Goal: Information Seeking & Learning: Learn about a topic

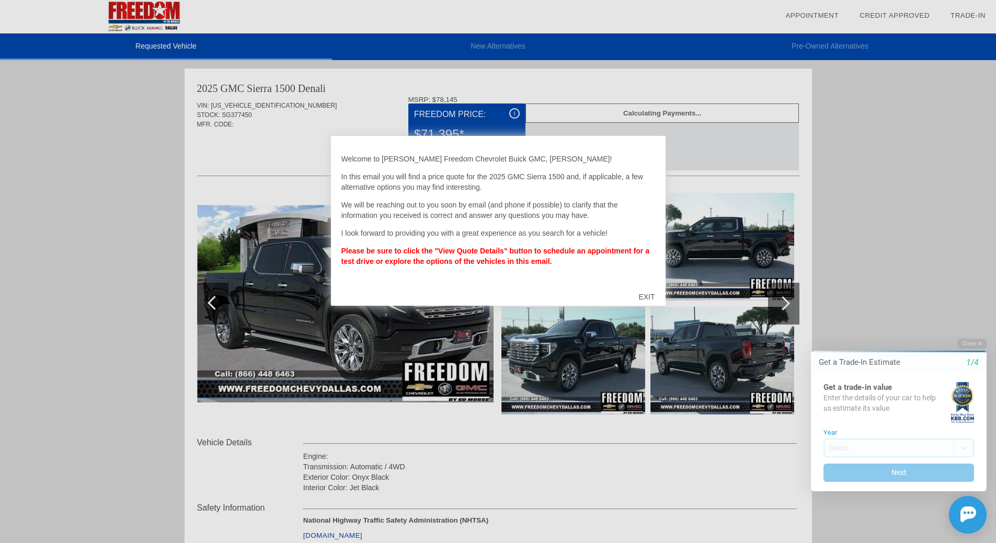
click at [646, 296] on div "EXIT" at bounding box center [646, 296] width 37 height 31
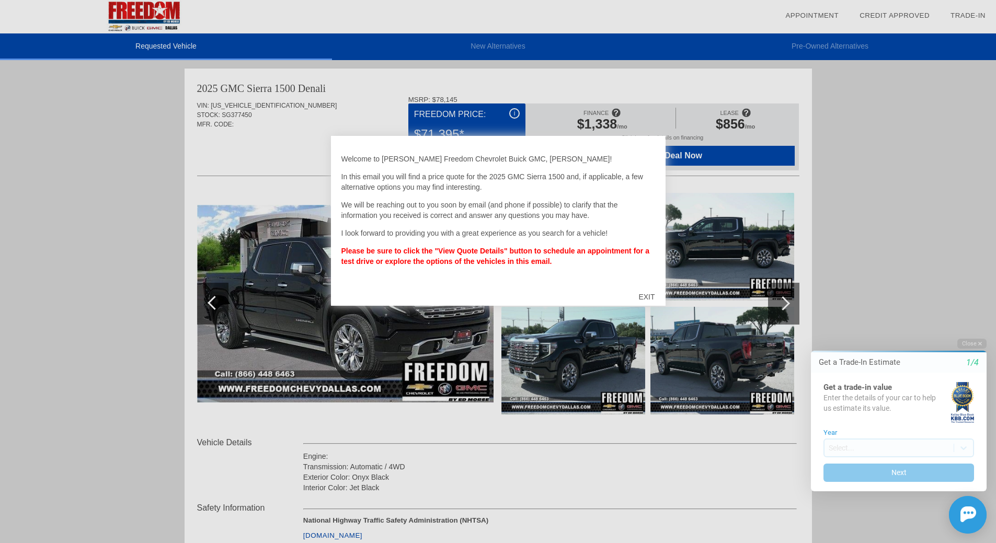
click at [639, 297] on div "EXIT" at bounding box center [646, 296] width 37 height 31
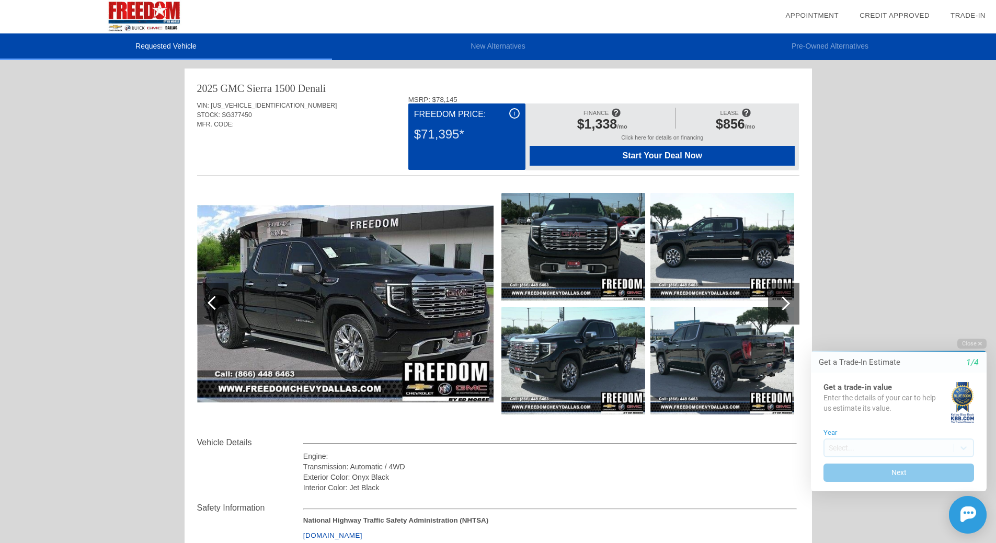
click at [441, 129] on div "$71,395*" at bounding box center [467, 134] width 106 height 27
click at [972, 339] on button "Close" at bounding box center [971, 344] width 29 height 10
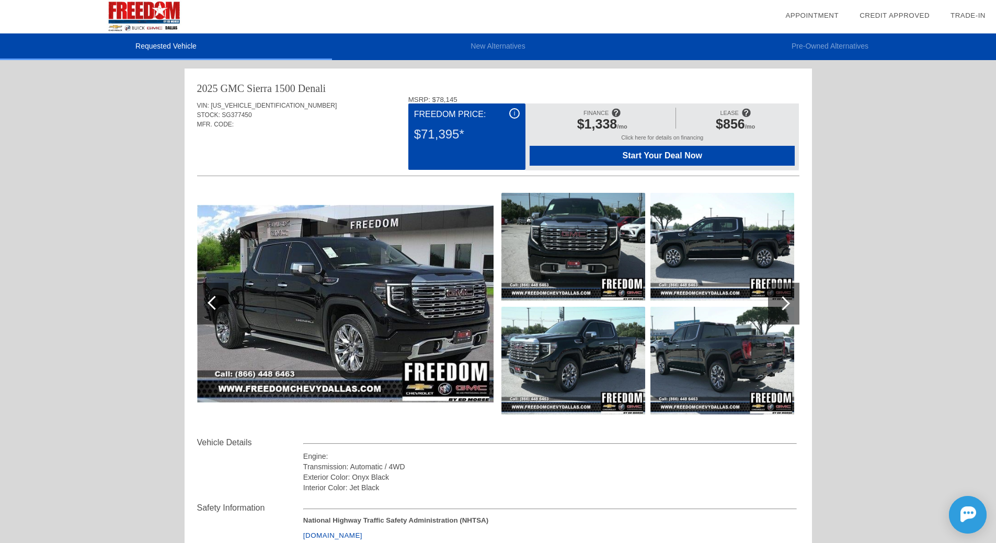
click at [122, 110] on div "Requested Vehicle New Alternatives Pre-Owned Alternatives date_range Appointmen…" at bounding box center [498, 419] width 996 height 839
click at [284, 119] on div "STOCK: SG377450" at bounding box center [498, 114] width 602 height 9
click at [502, 137] on div "$71,395*" at bounding box center [467, 134] width 106 height 27
click at [455, 107] on div "i Freedom Price: $71,395*" at bounding box center [466, 136] width 117 height 66
click at [514, 113] on span "i" at bounding box center [515, 113] width 2 height 7
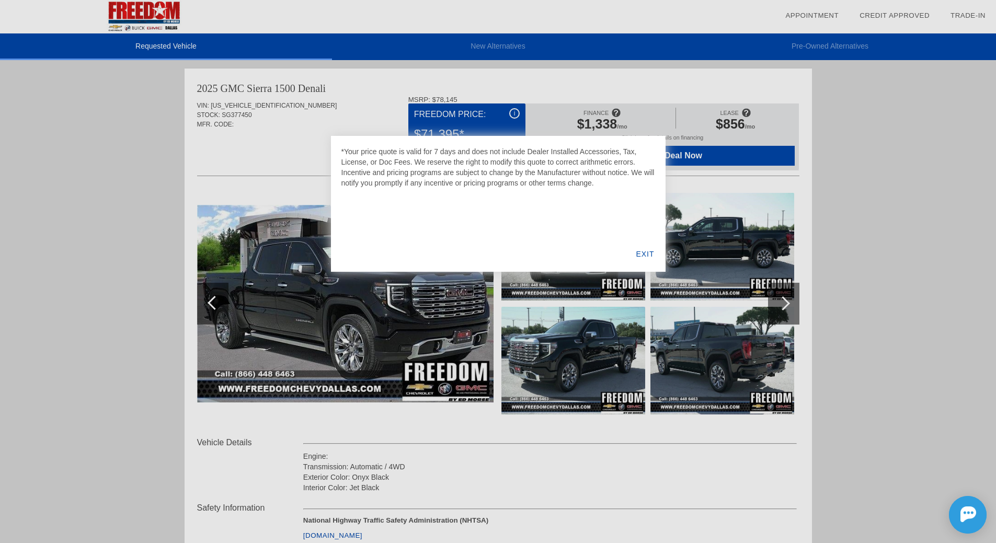
click at [645, 249] on div "EXIT" at bounding box center [645, 254] width 40 height 36
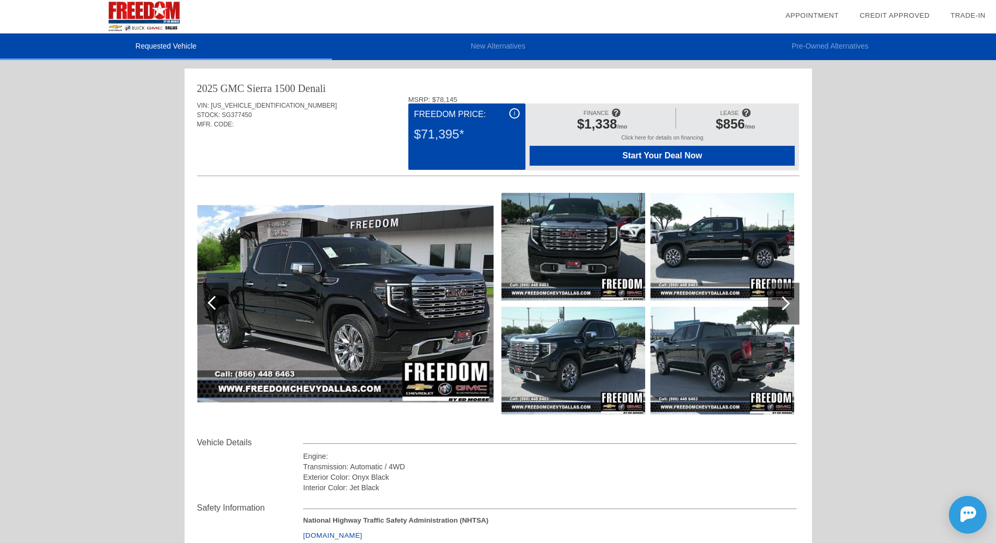
click at [515, 112] on div "i" at bounding box center [514, 113] width 10 height 10
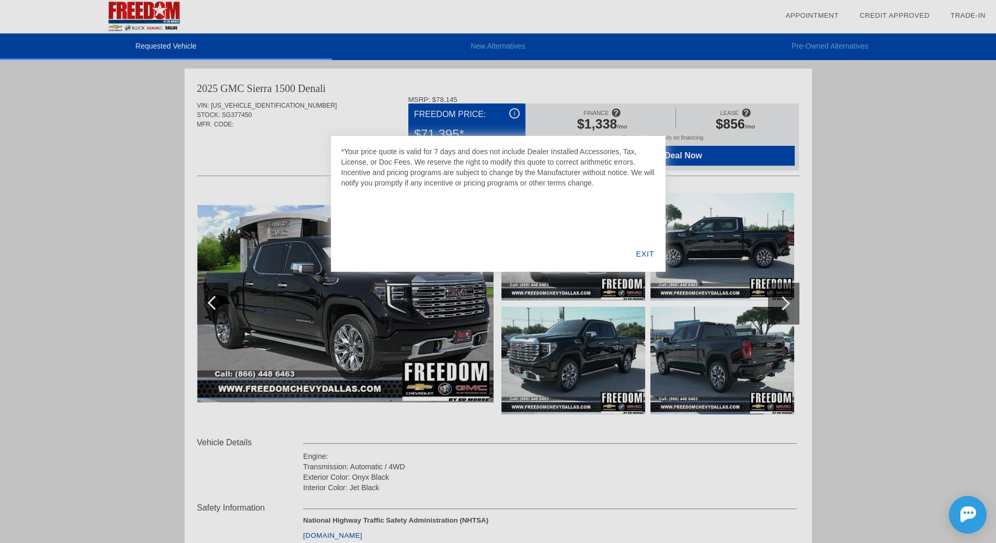
click at [644, 256] on div "EXIT" at bounding box center [645, 254] width 40 height 36
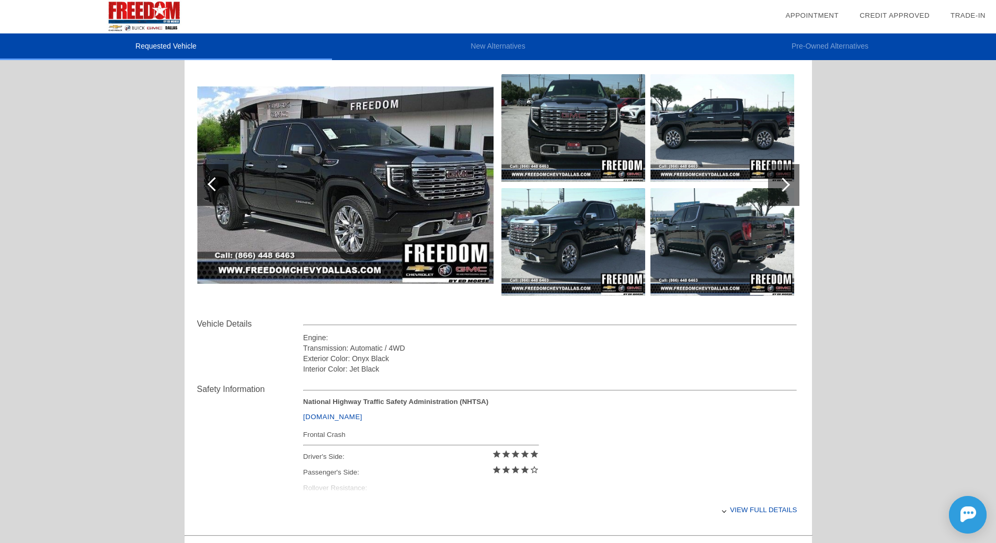
scroll to position [261, 0]
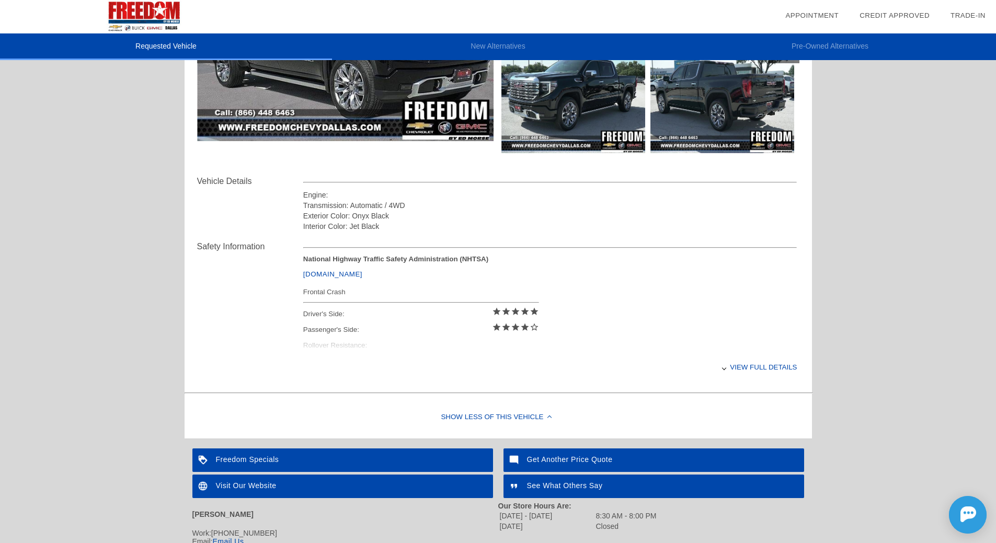
click at [738, 366] on div "View full details" at bounding box center [550, 367] width 494 height 26
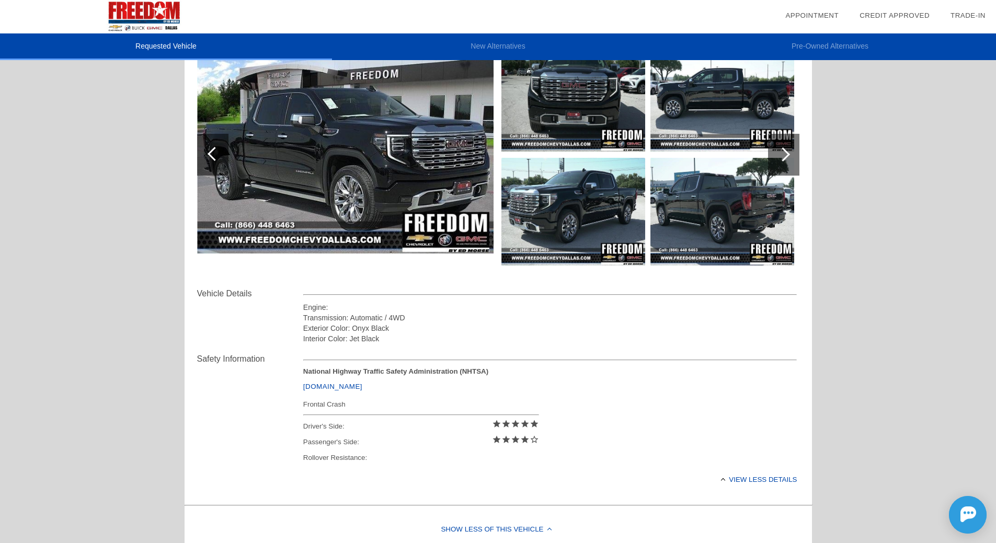
scroll to position [0, 0]
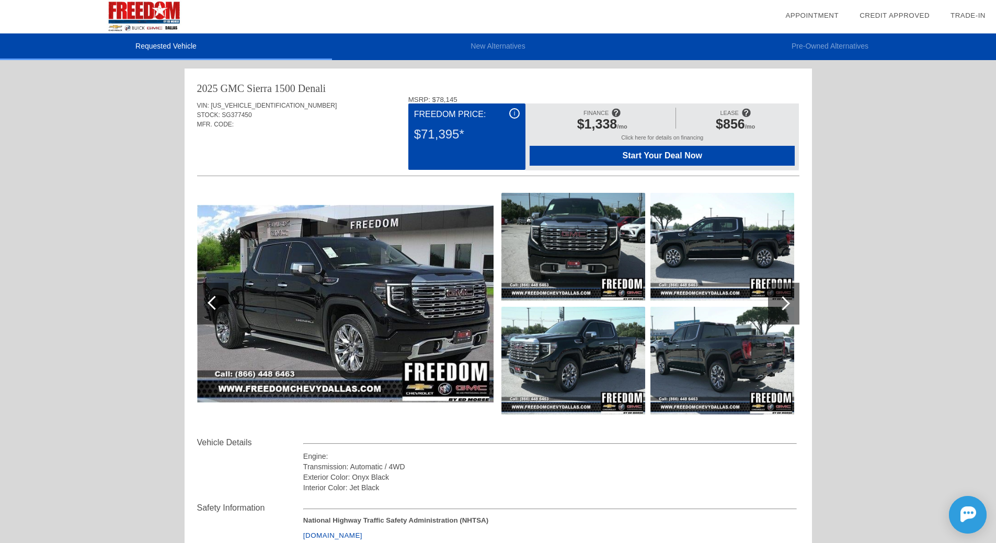
click at [426, 141] on div "$71,395*" at bounding box center [467, 134] width 106 height 27
click at [428, 131] on div "$71,395*" at bounding box center [467, 134] width 106 height 27
click at [429, 105] on div "i Freedom Price: $71,395*" at bounding box center [466, 136] width 117 height 66
click at [275, 105] on span "[US_VEHICLE_IDENTIFICATION_NUMBER]" at bounding box center [274, 105] width 126 height 7
click at [498, 149] on div "i Freedom Price: $71,395*" at bounding box center [466, 136] width 117 height 66
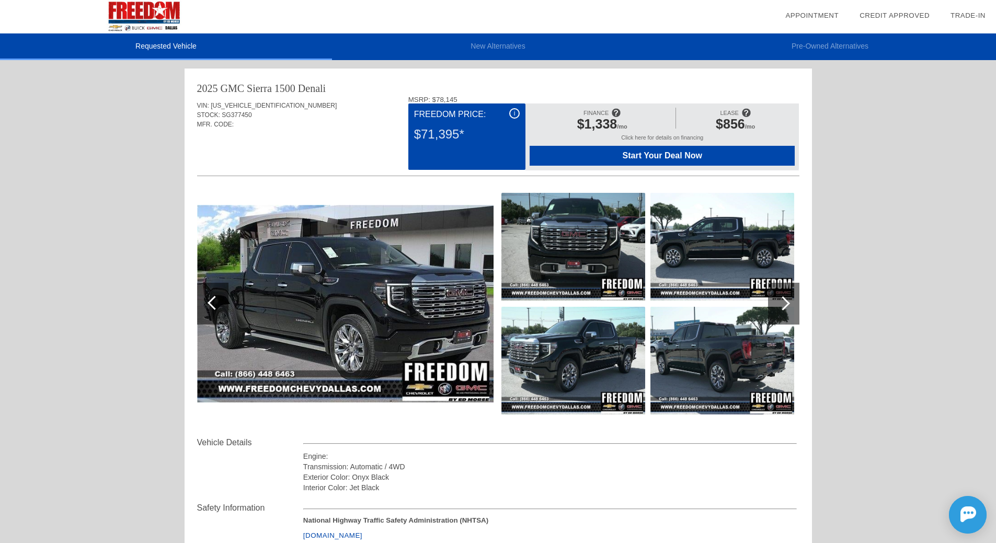
click at [629, 152] on span "Start Your Deal Now" at bounding box center [661, 155] width 239 height 9
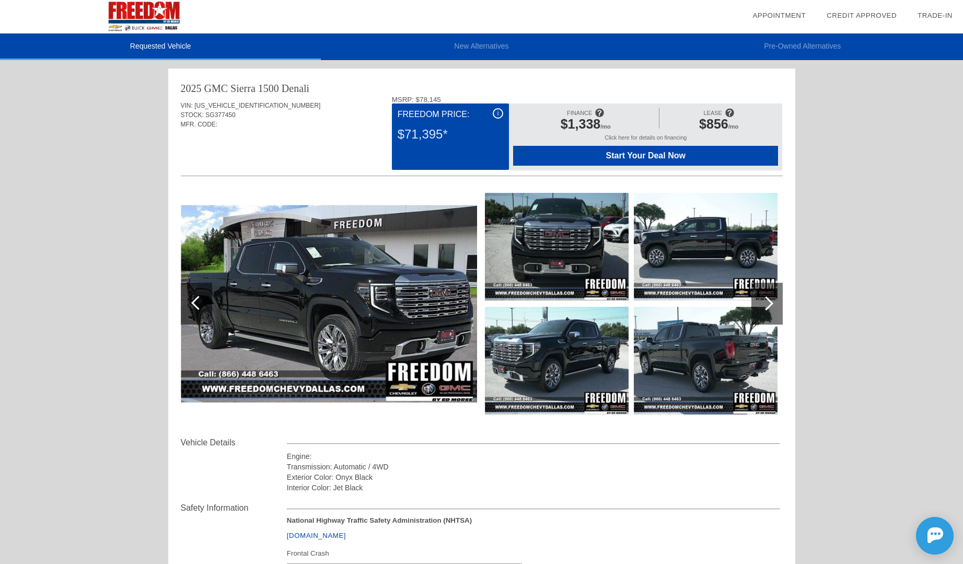
click at [501, 110] on div "i" at bounding box center [498, 113] width 10 height 10
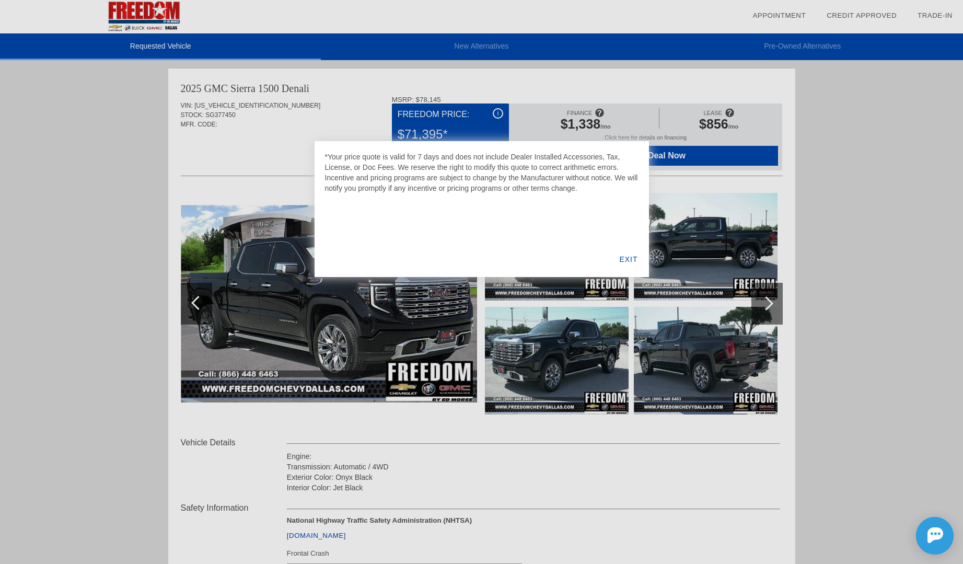
drag, startPoint x: 839, startPoint y: 273, endPoint x: 825, endPoint y: 273, distance: 14.6
click at [839, 273] on div at bounding box center [481, 282] width 963 height 564
click at [632, 260] on div "EXIT" at bounding box center [628, 259] width 40 height 36
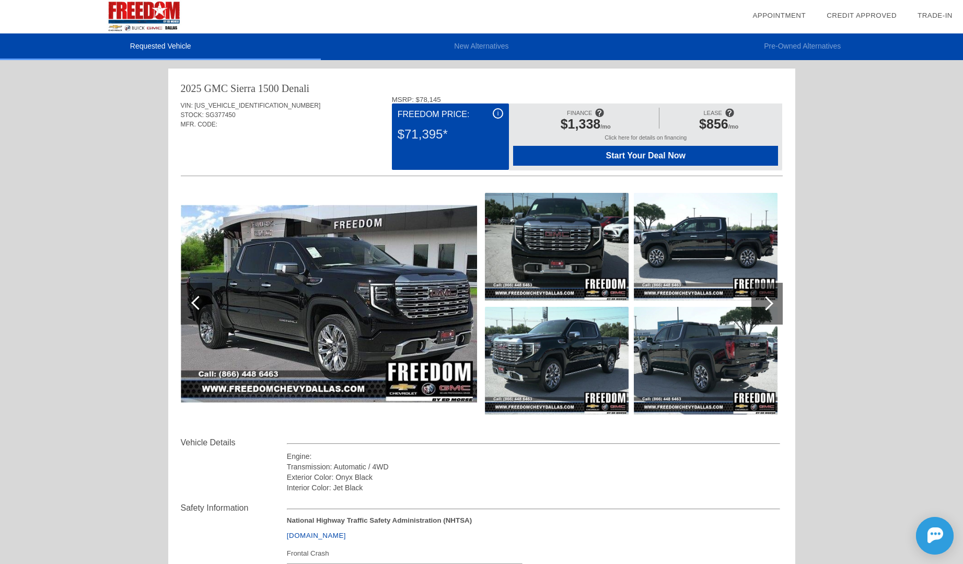
click at [394, 291] on img at bounding box center [329, 304] width 296 height 198
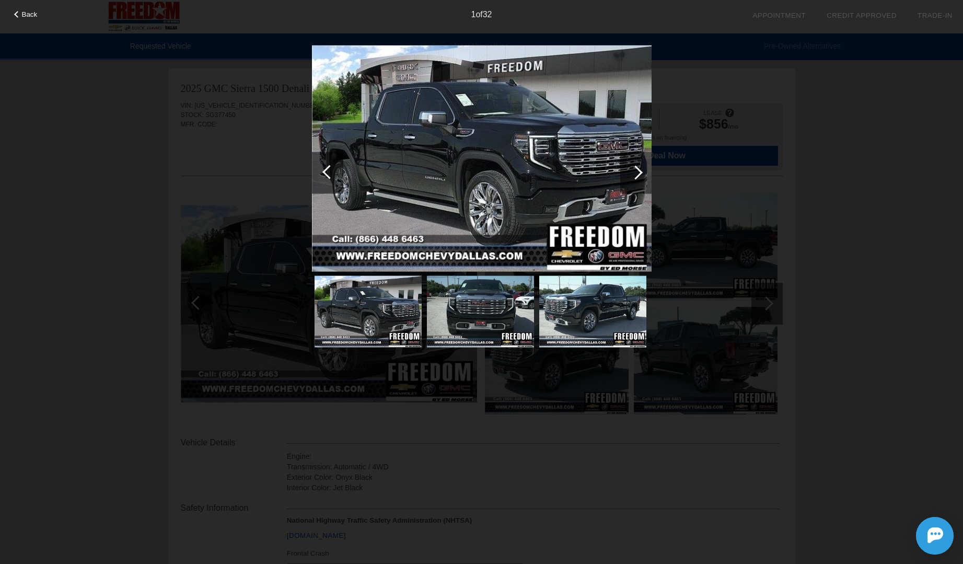
click at [779, 170] on div "Back 1 of 32" at bounding box center [481, 282] width 963 height 564
drag, startPoint x: 848, startPoint y: 201, endPoint x: 745, endPoint y: 197, distance: 103.0
click at [847, 201] on div "Back 1 of 32" at bounding box center [481, 282] width 963 height 564
click at [26, 17] on span "Back" at bounding box center [30, 14] width 16 height 8
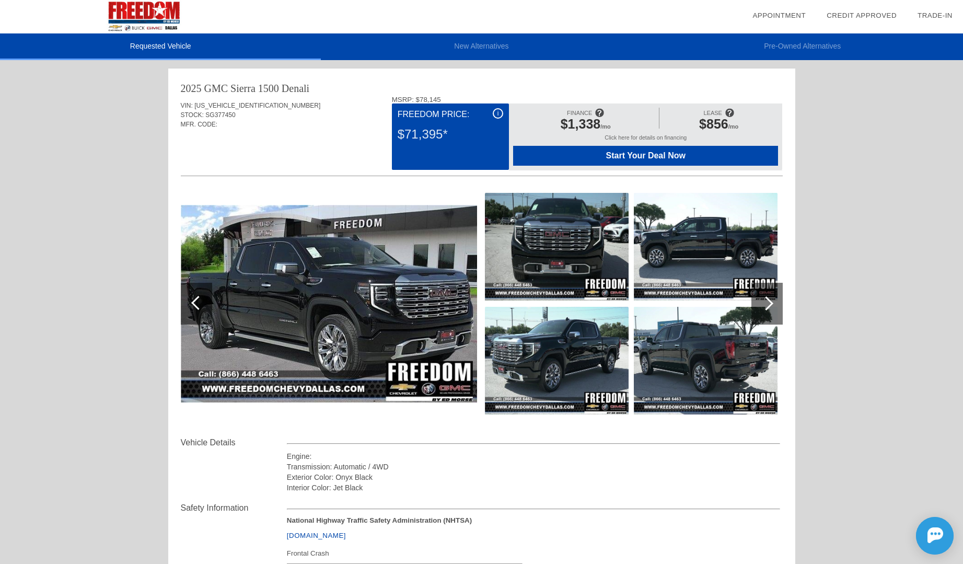
click at [379, 111] on div "STOCK: SG377450" at bounding box center [482, 114] width 602 height 9
click at [260, 102] on span "[US_VEHICLE_IDENTIFICATION_NUMBER]" at bounding box center [257, 105] width 126 height 7
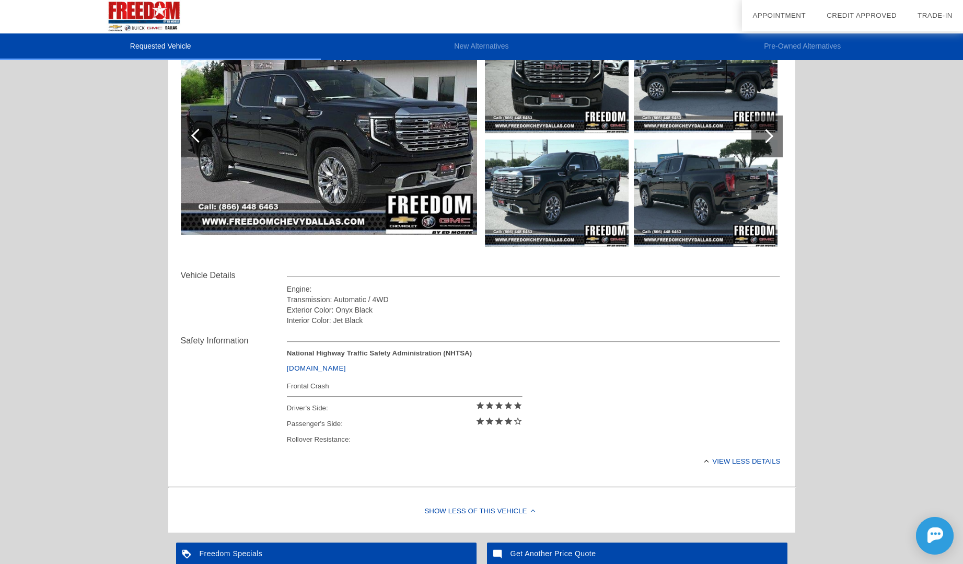
scroll to position [296, 0]
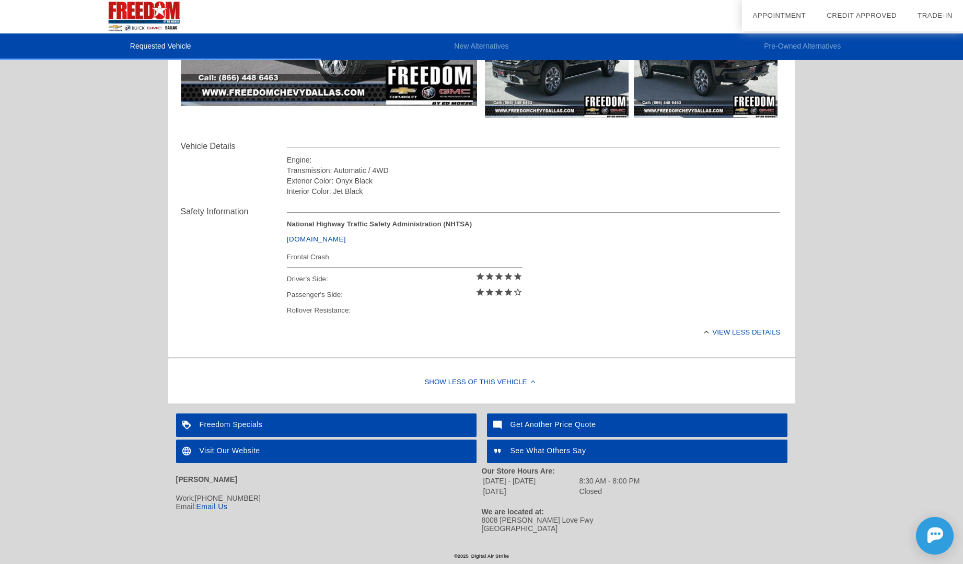
click at [464, 380] on div "Show Less of this Vehicle" at bounding box center [481, 383] width 627 height 42
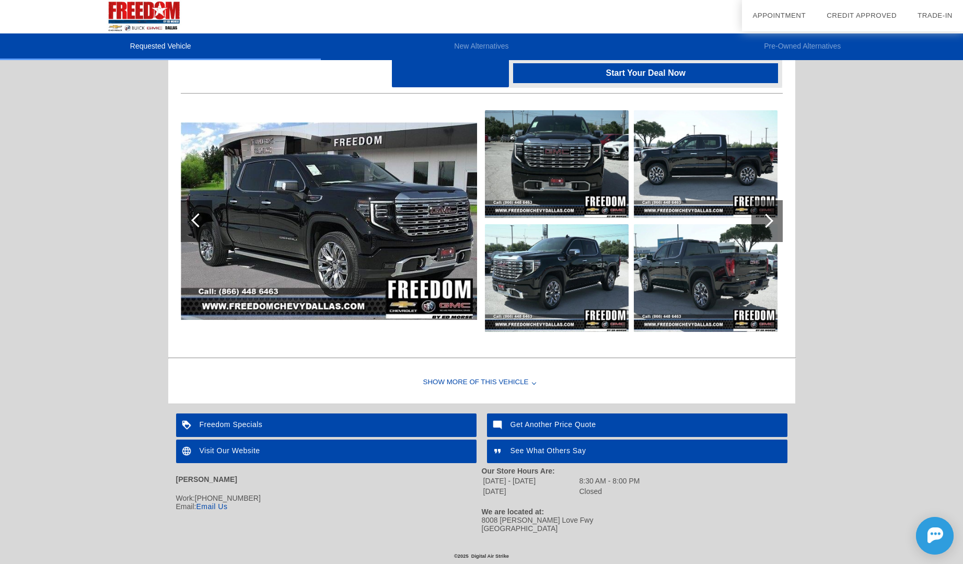
click at [464, 379] on div "Show More of this Vehicle" at bounding box center [481, 383] width 627 height 42
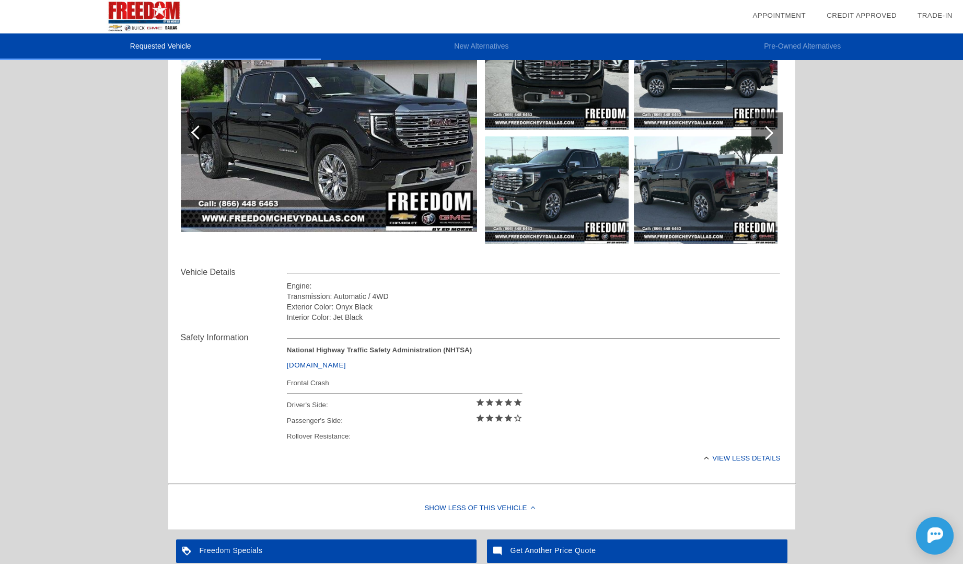
scroll to position [0, 0]
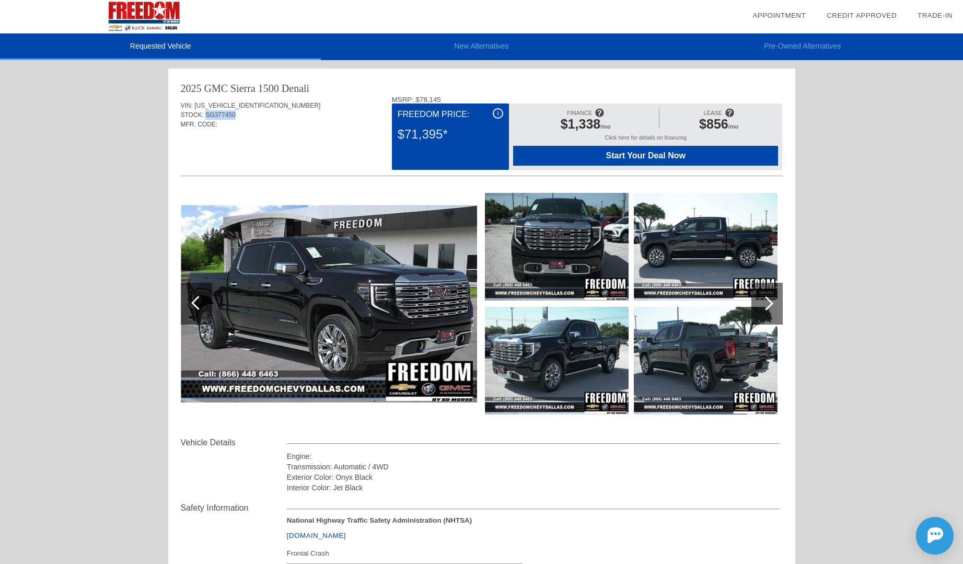
drag, startPoint x: 241, startPoint y: 114, endPoint x: 205, endPoint y: 112, distance: 35.6
click at [205, 112] on div "STOCK: SG377450" at bounding box center [482, 114] width 602 height 9
copy span "SG377450"
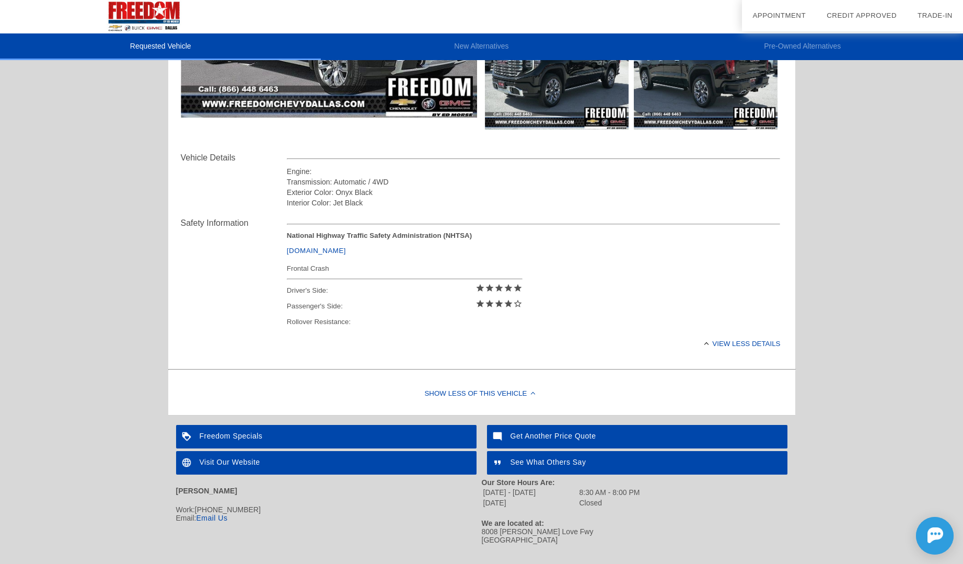
scroll to position [296, 0]
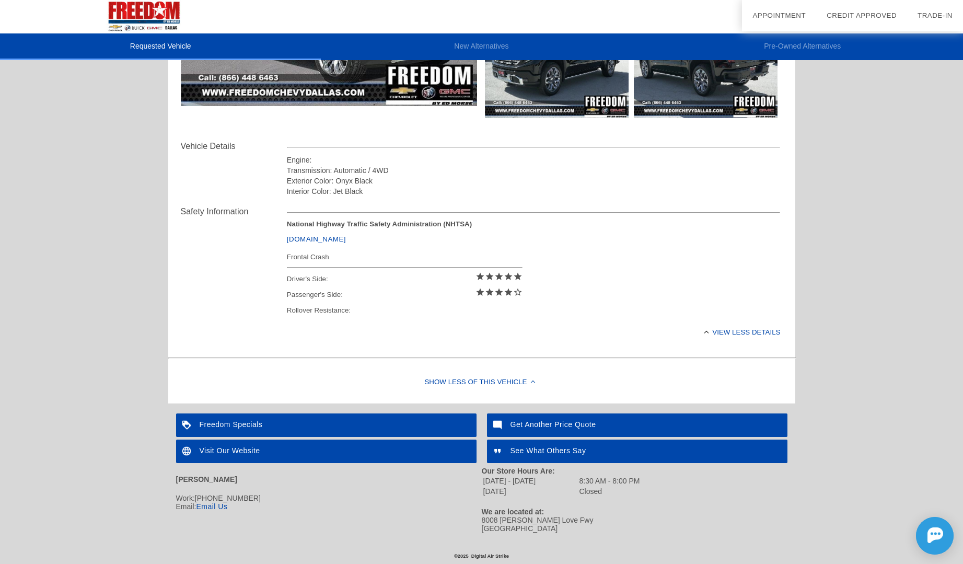
click at [238, 451] on div "Visit Our Website" at bounding box center [326, 452] width 301 height 24
